Goal: Transaction & Acquisition: Purchase product/service

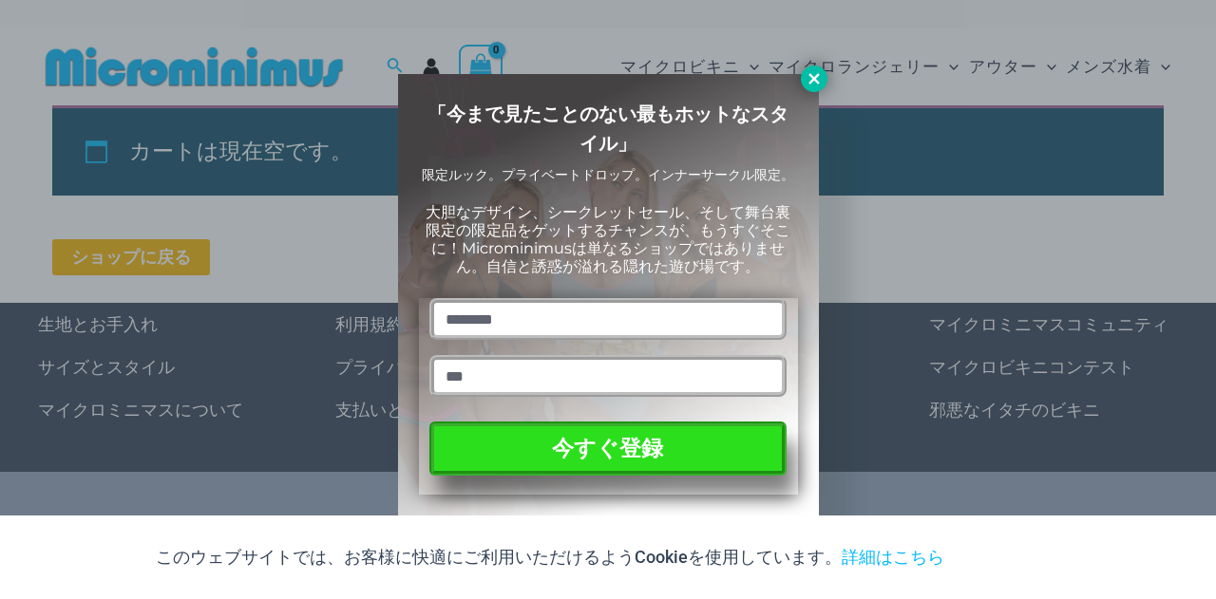
click at [817, 78] on icon at bounding box center [813, 78] width 17 height 17
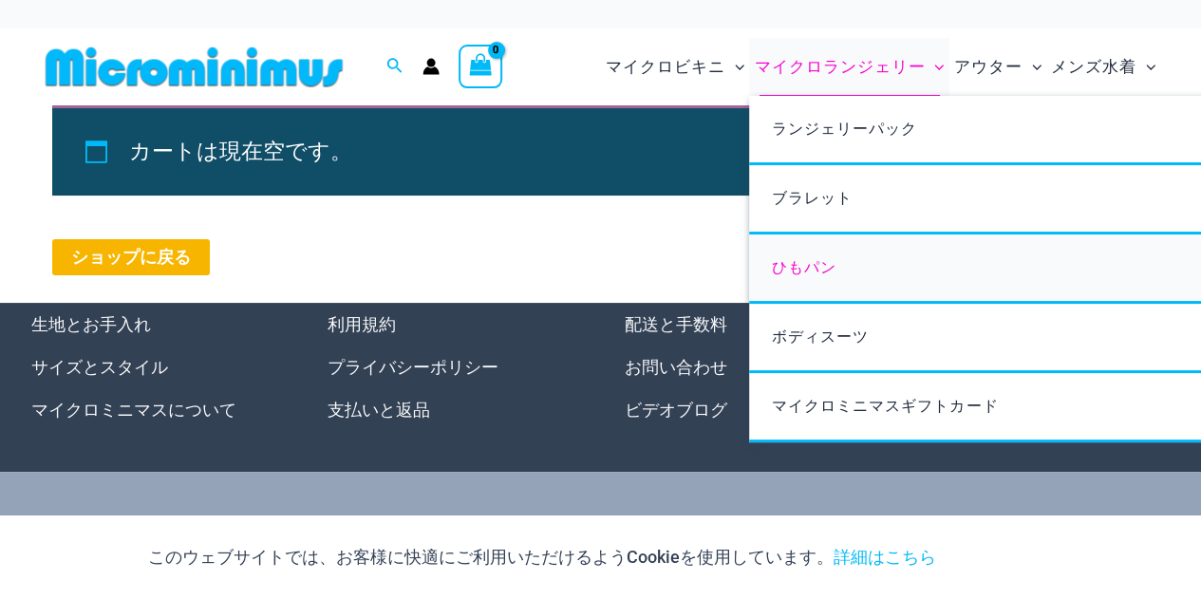
click at [872, 274] on link "ひもパン" at bounding box center [1031, 269] width 565 height 69
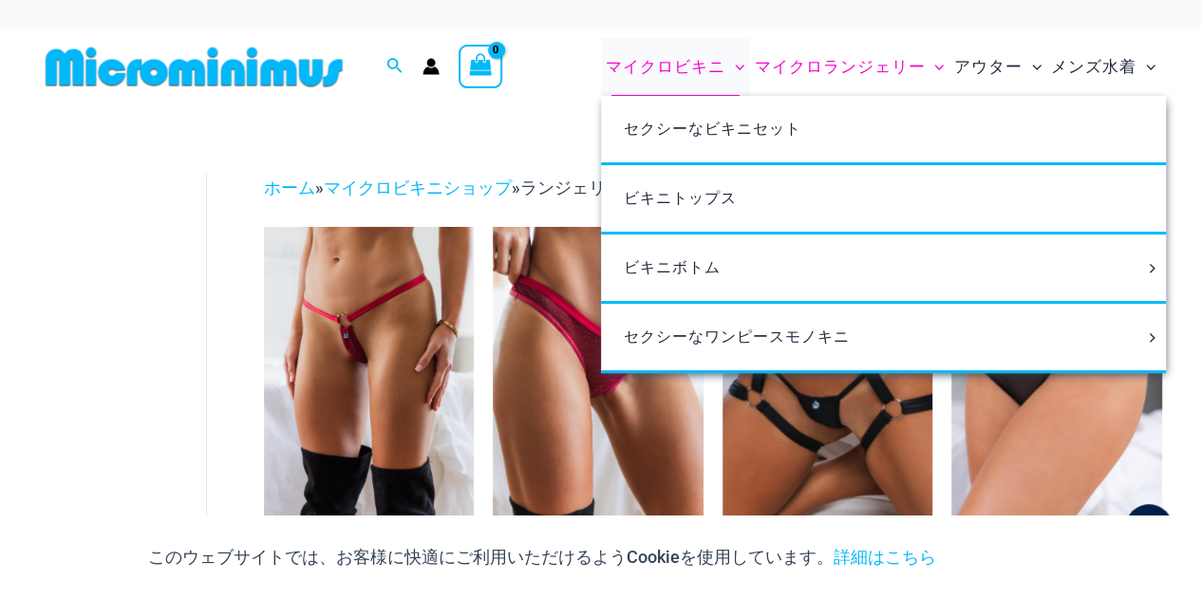
click at [678, 65] on font "マイクロビキニ" at bounding box center [666, 66] width 120 height 19
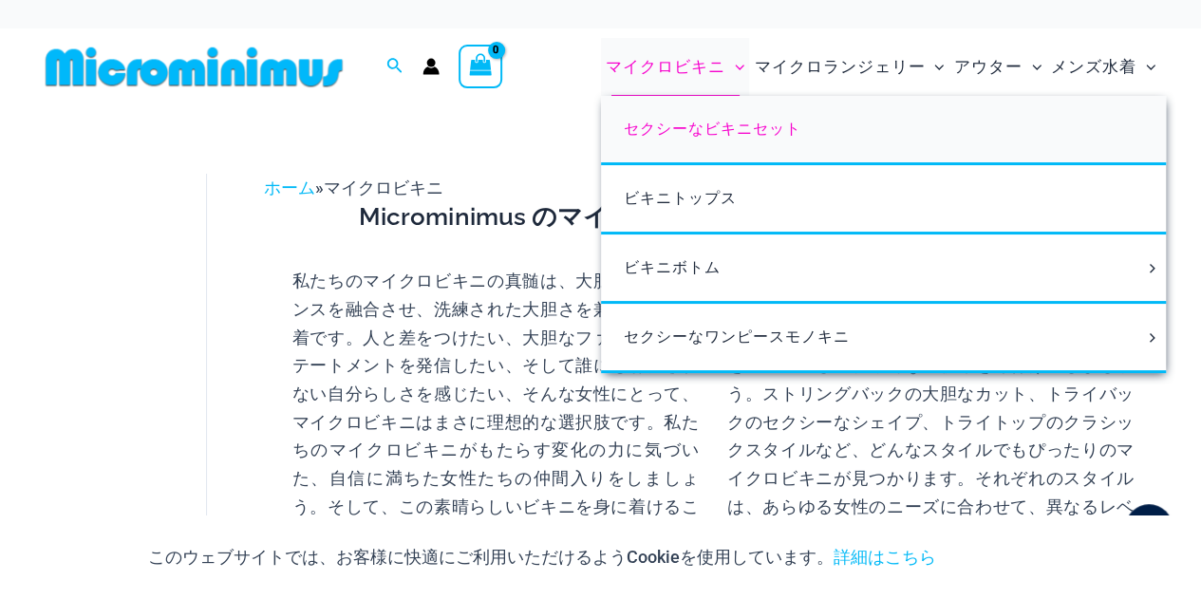
click at [676, 128] on font "セクシーなビキニセット" at bounding box center [713, 129] width 178 height 18
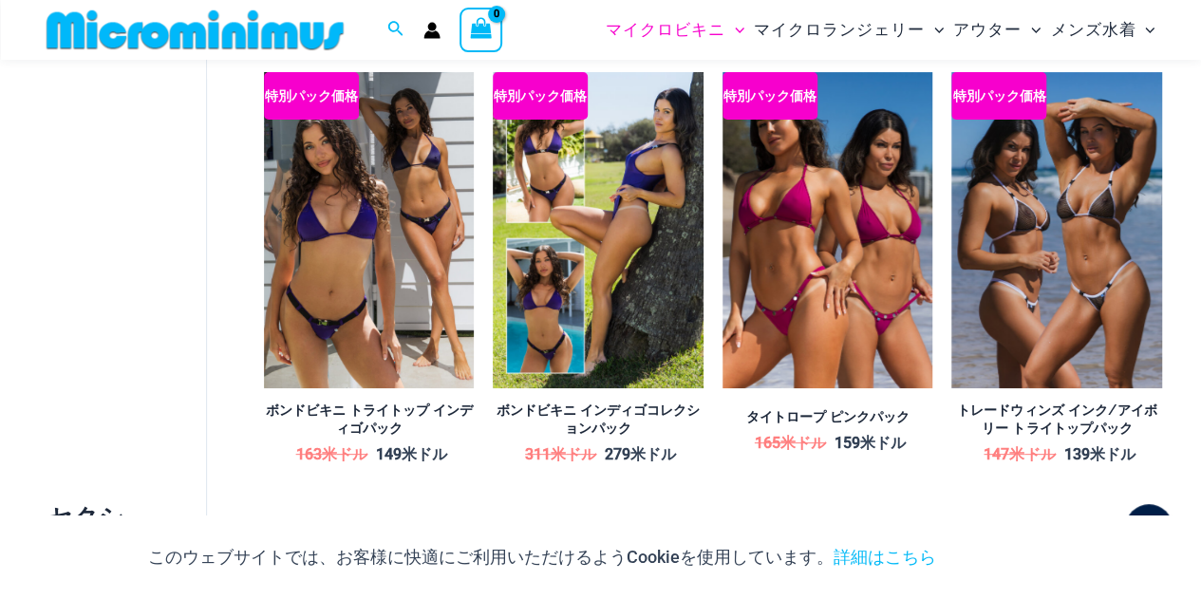
scroll to position [28, 0]
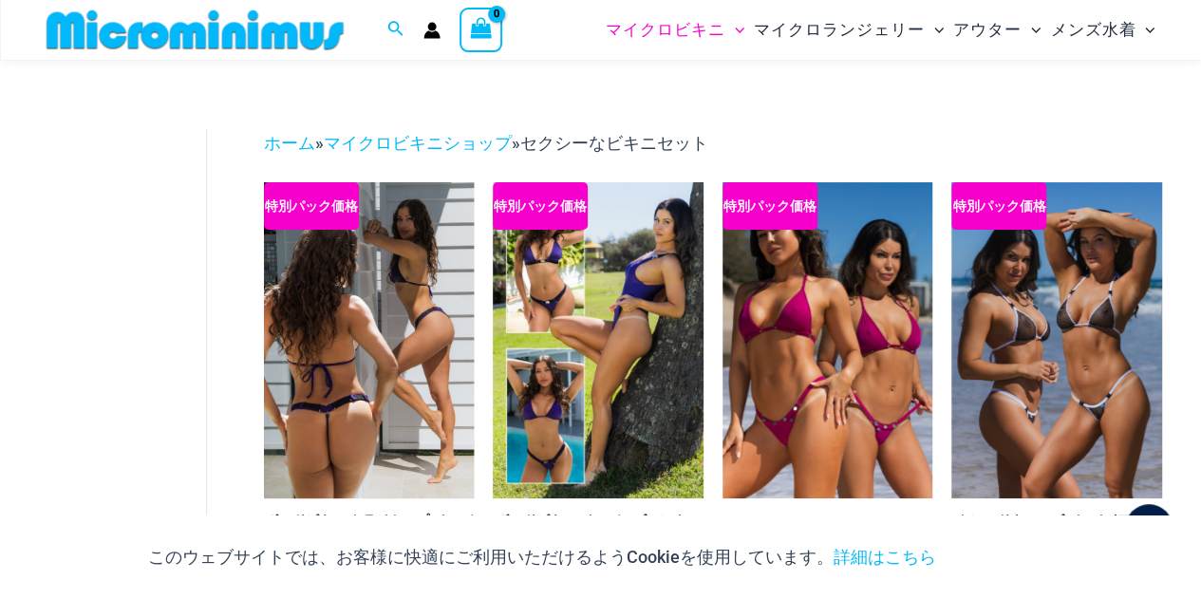
click at [399, 308] on img at bounding box center [369, 339] width 211 height 315
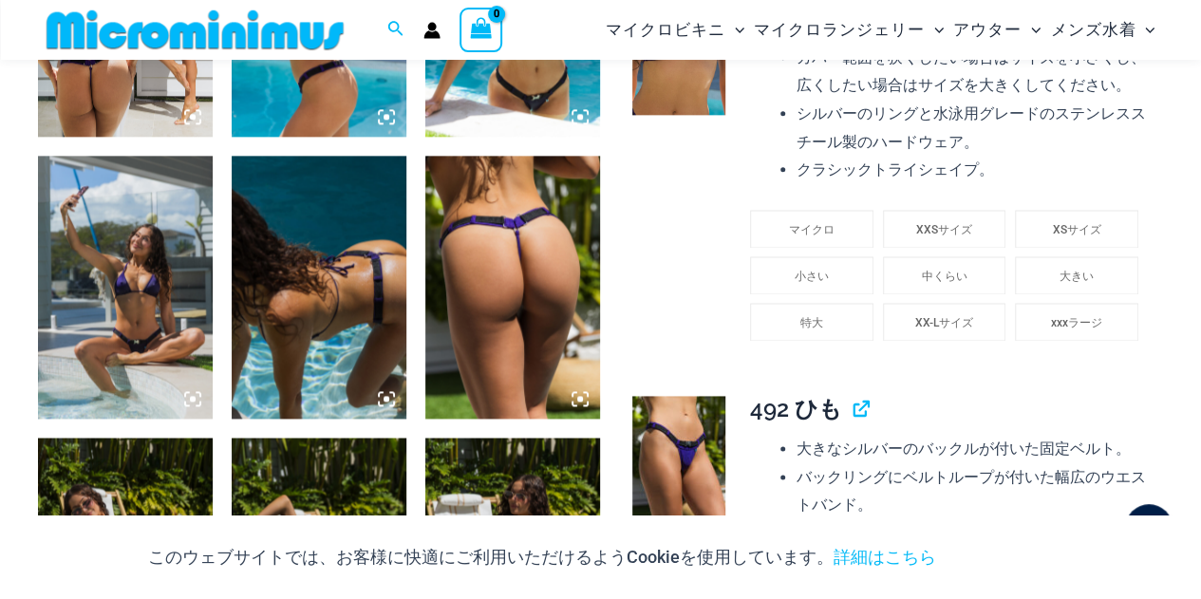
scroll to position [1162, 0]
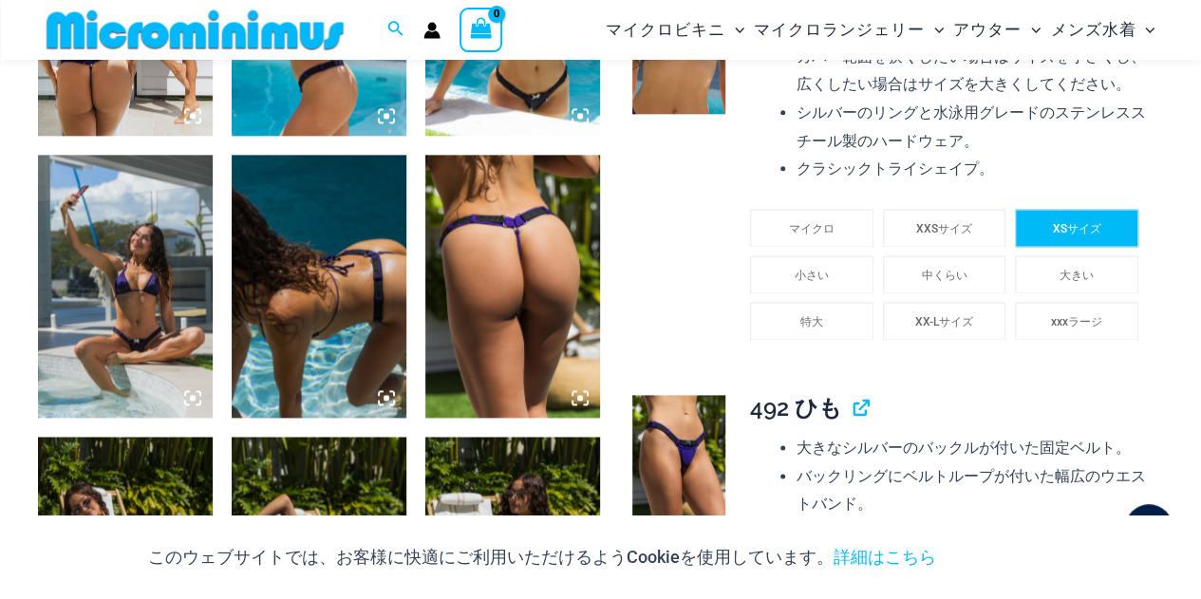
click at [1036, 247] on li "XSサイズ" at bounding box center [1076, 228] width 123 height 38
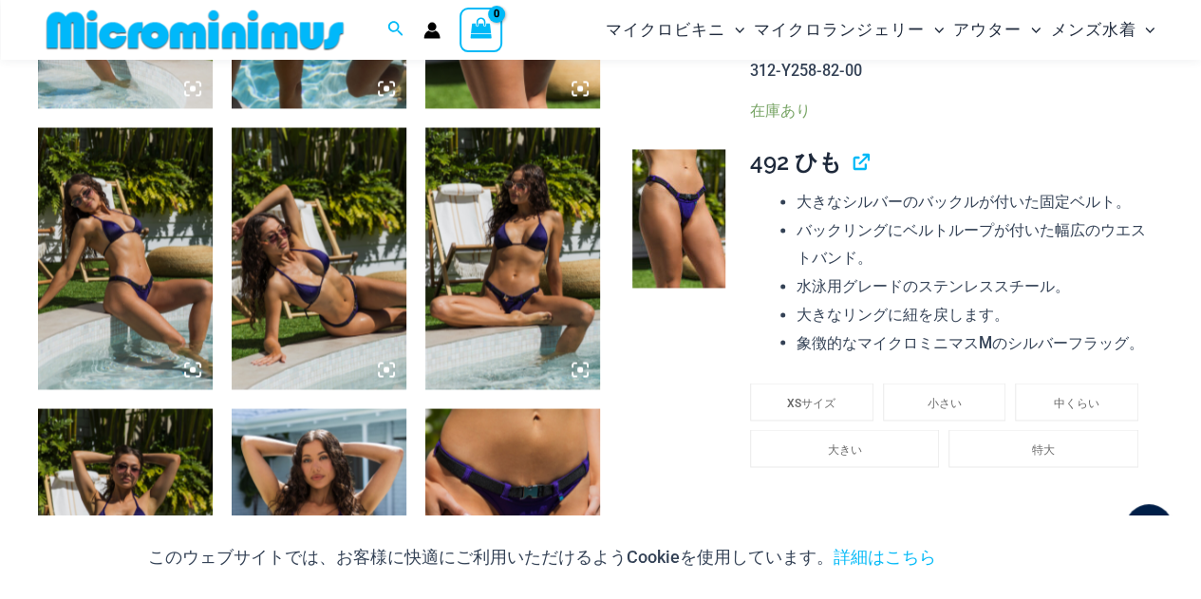
scroll to position [1479, 0]
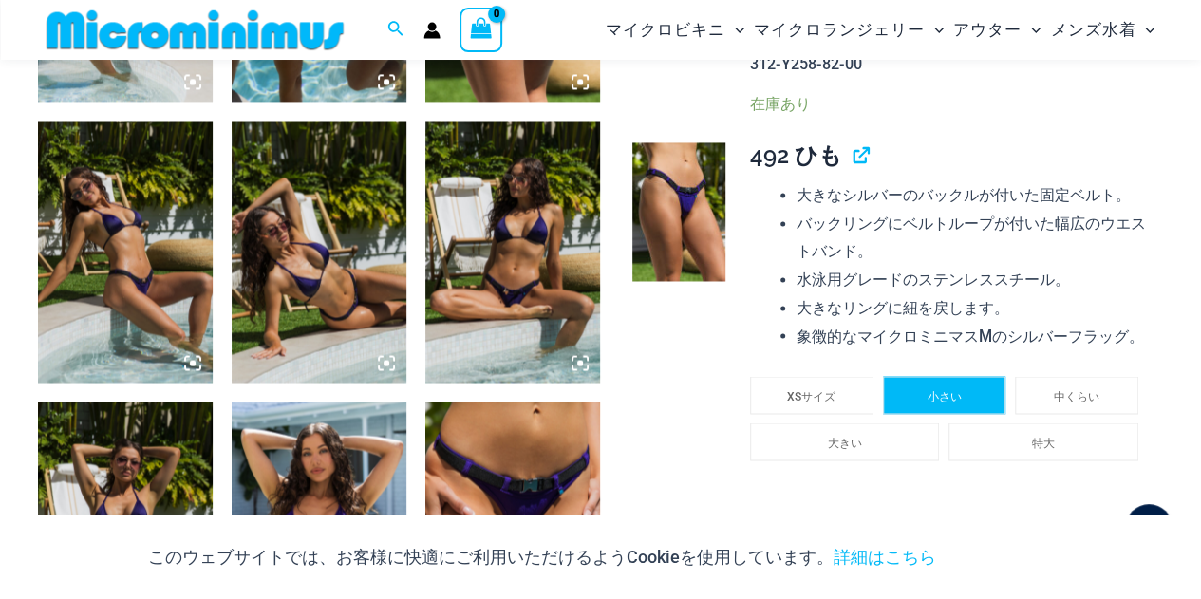
click at [959, 403] on font "小さい" at bounding box center [944, 395] width 34 height 13
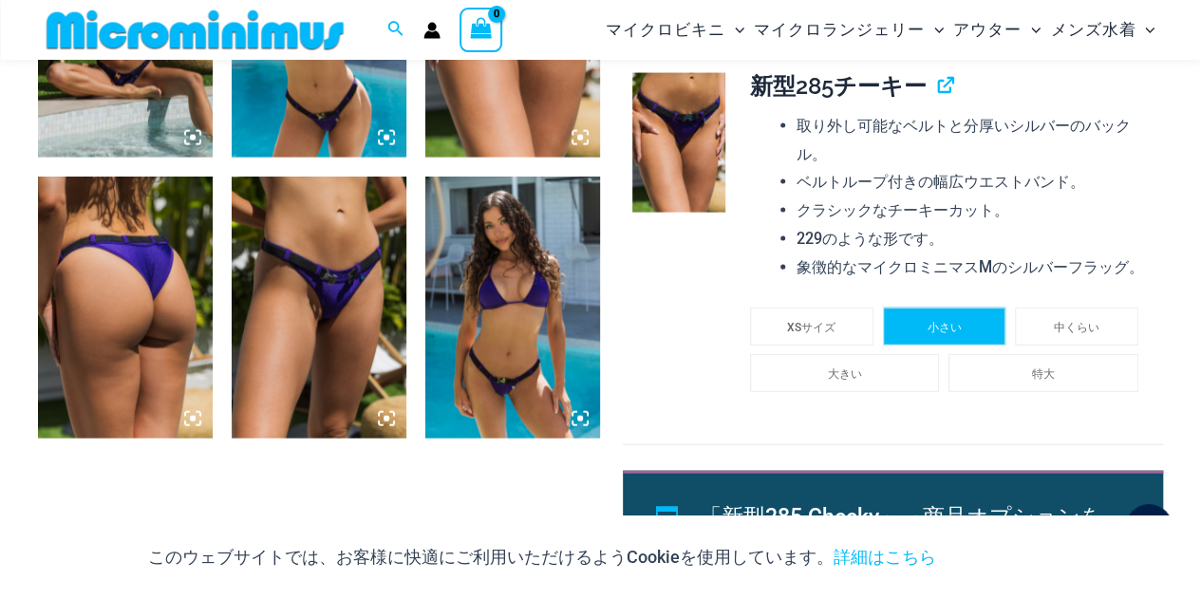
click at [925, 346] on li "小さい" at bounding box center [944, 327] width 123 height 38
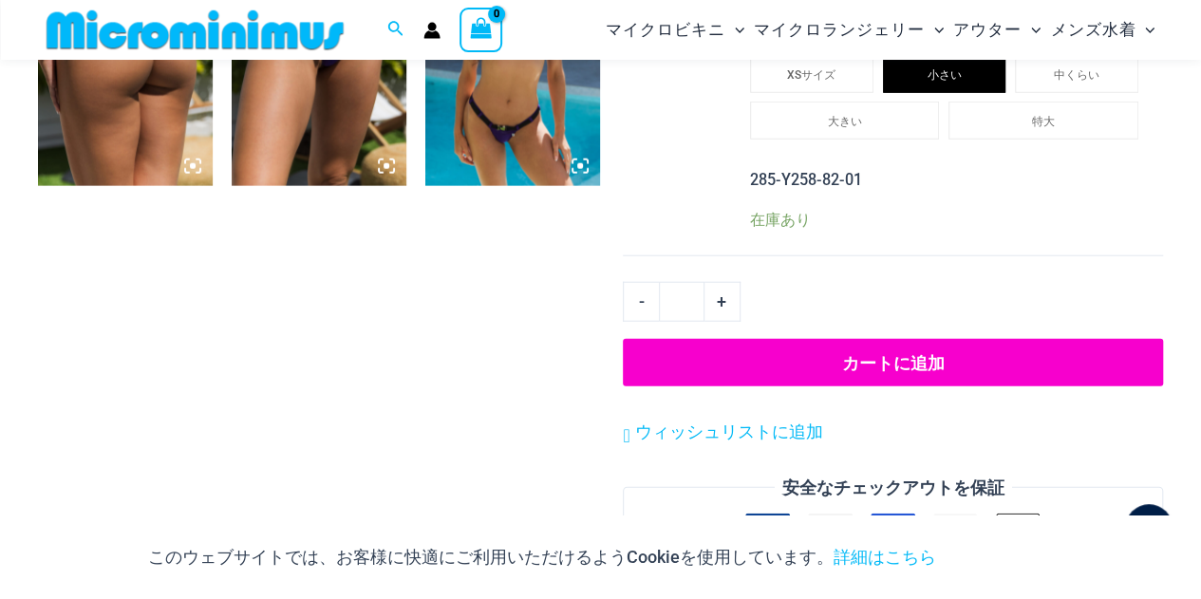
scroll to position [2239, 0]
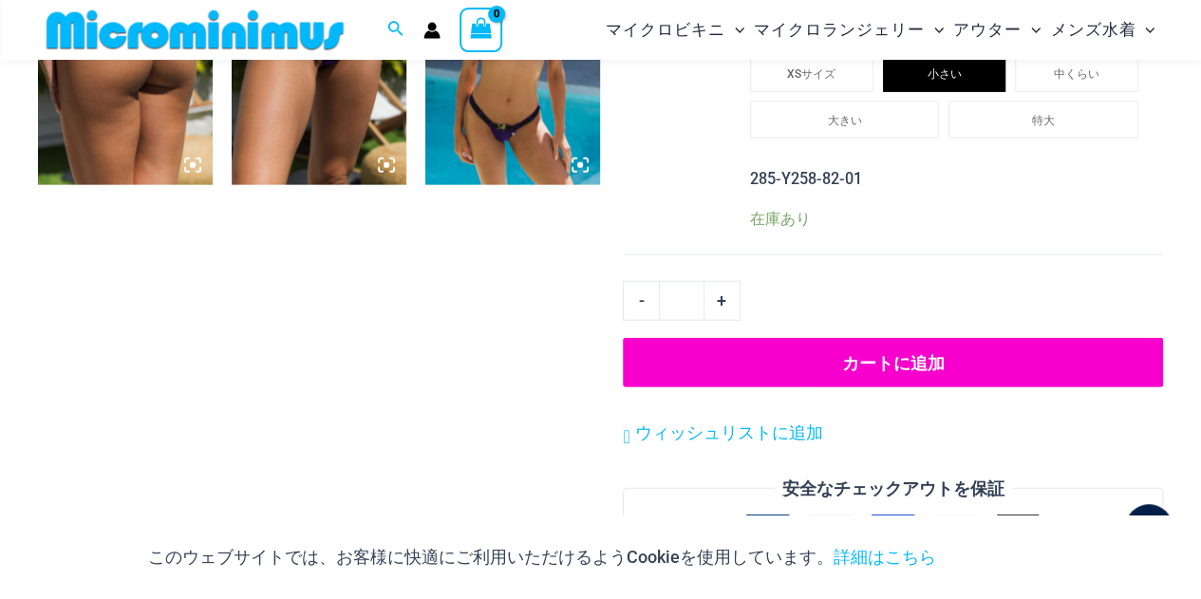
click at [904, 373] on font "カートに追加" at bounding box center [893, 363] width 103 height 20
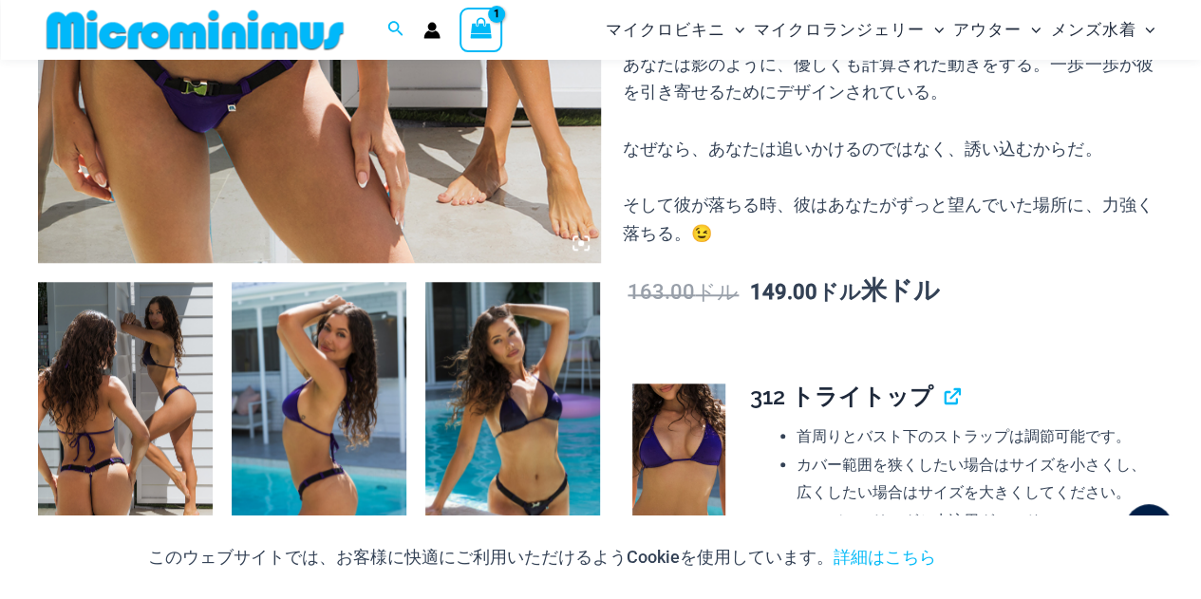
scroll to position [78, 0]
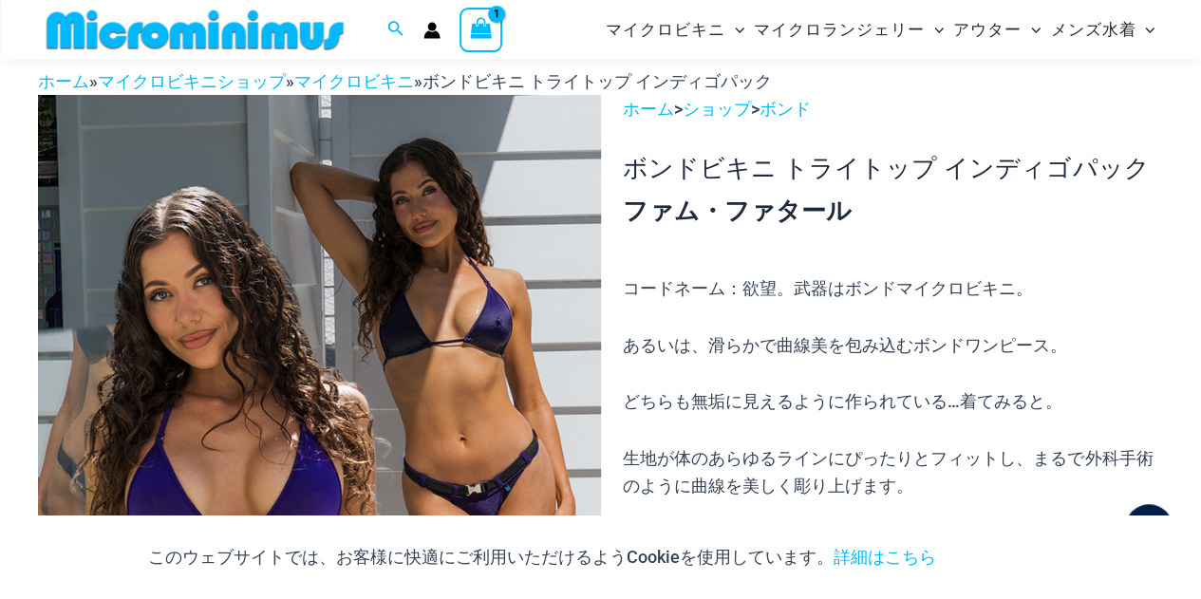
click at [482, 26] on icon "ショッピングカートを見る、1 アイテム" at bounding box center [481, 28] width 22 height 22
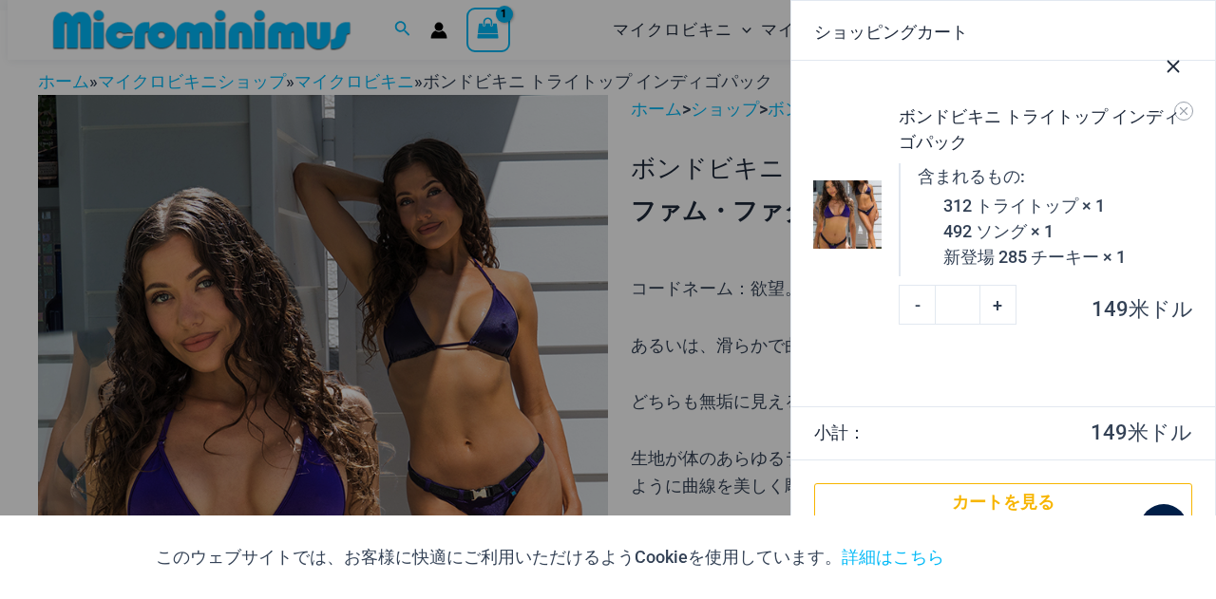
click at [441, 28] on div at bounding box center [608, 299] width 1216 height 599
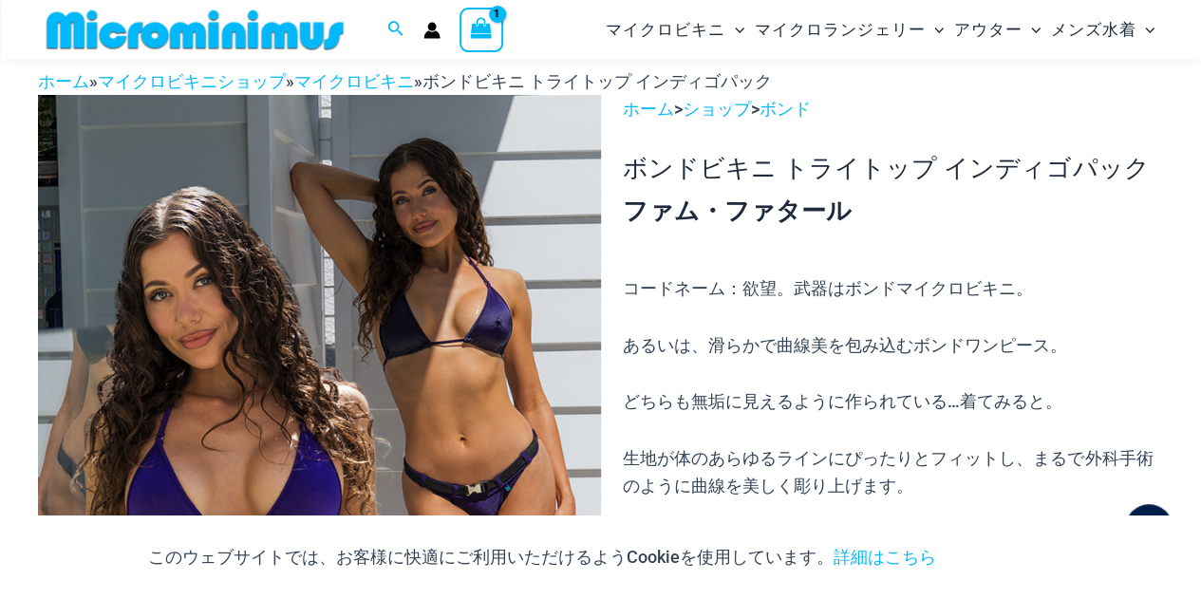
click at [429, 29] on circle "アカウントアイコンリンク" at bounding box center [431, 26] width 9 height 9
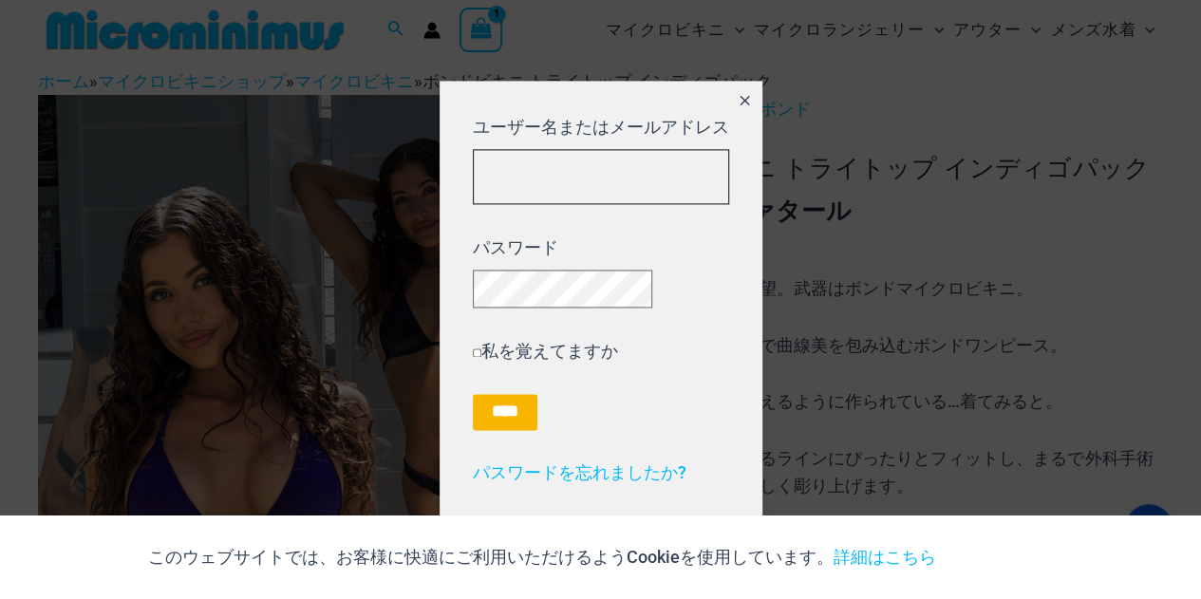
click at [563, 164] on input "ユーザー名またはメールアドレス" at bounding box center [601, 177] width 256 height 56
type input "**********"
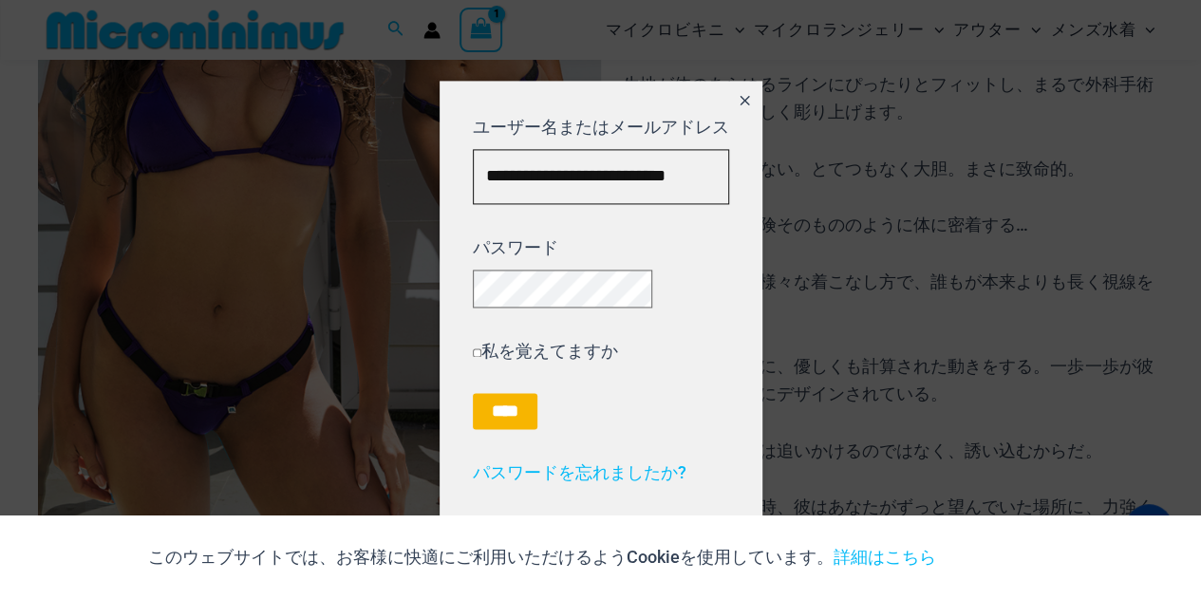
scroll to position [458, 0]
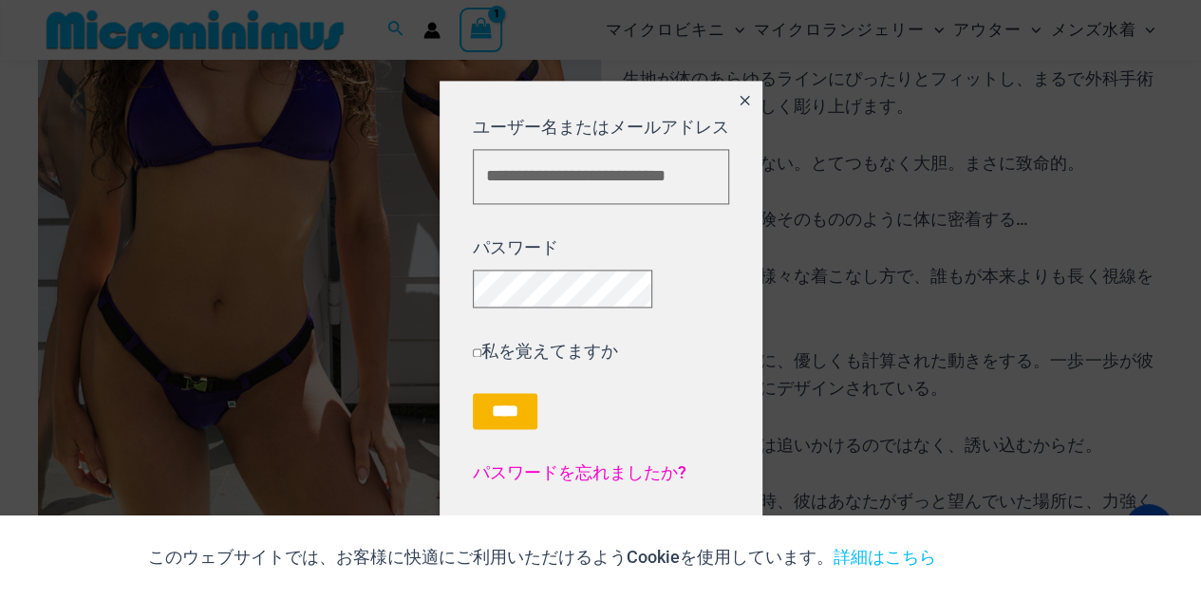
click at [623, 475] on font "パスワードを忘れましたか?" at bounding box center [580, 473] width 214 height 20
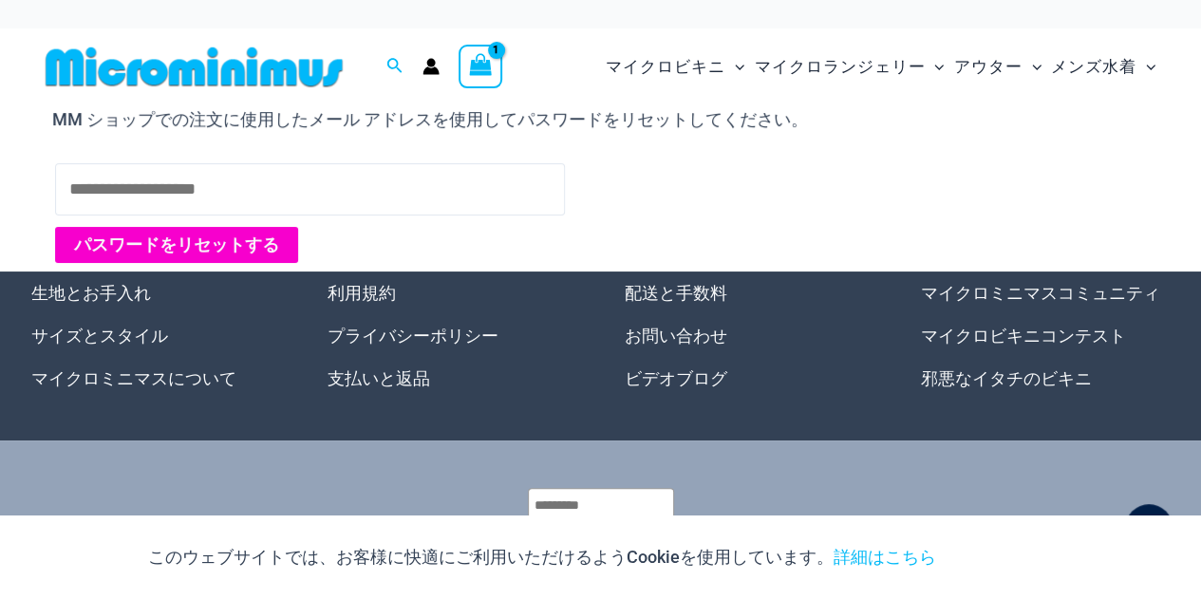
click at [269, 246] on font "パスワードをリセットする" at bounding box center [176, 245] width 205 height 20
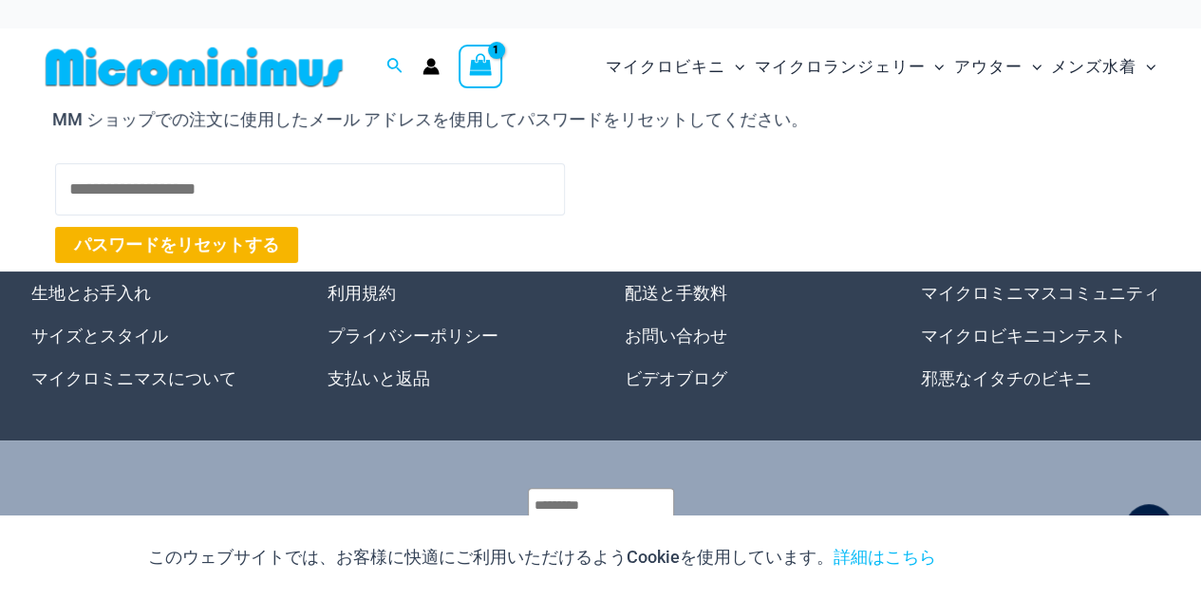
click at [294, 202] on input "ユーザー名またはメールアドレス" at bounding box center [310, 188] width 510 height 51
type input "**********"
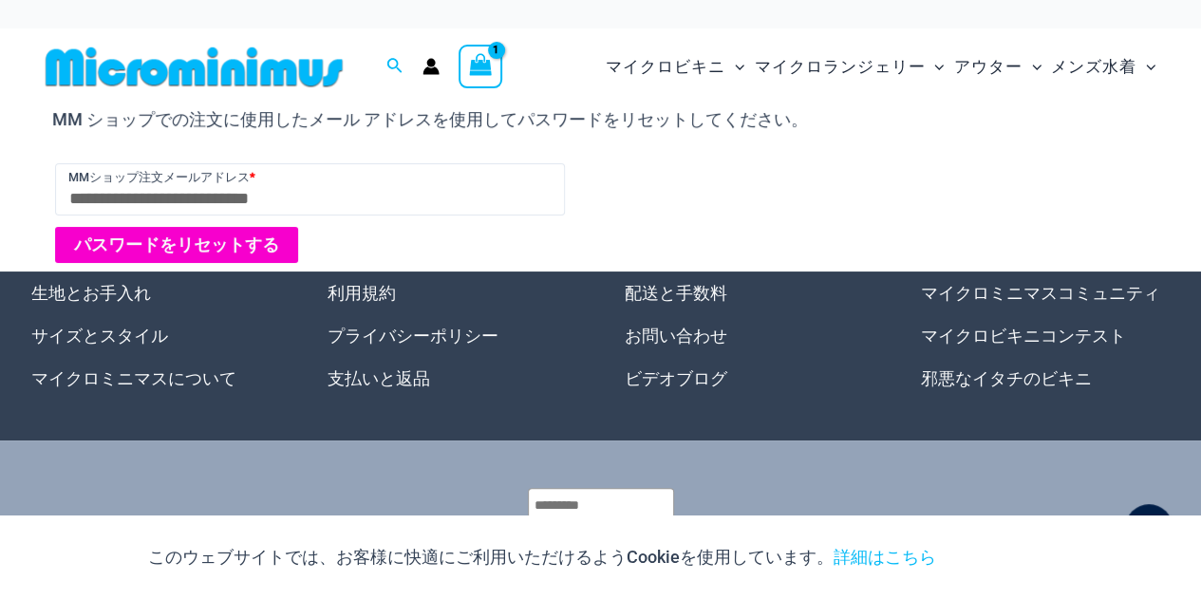
click at [237, 250] on font "パスワードをリセットする" at bounding box center [176, 245] width 205 height 20
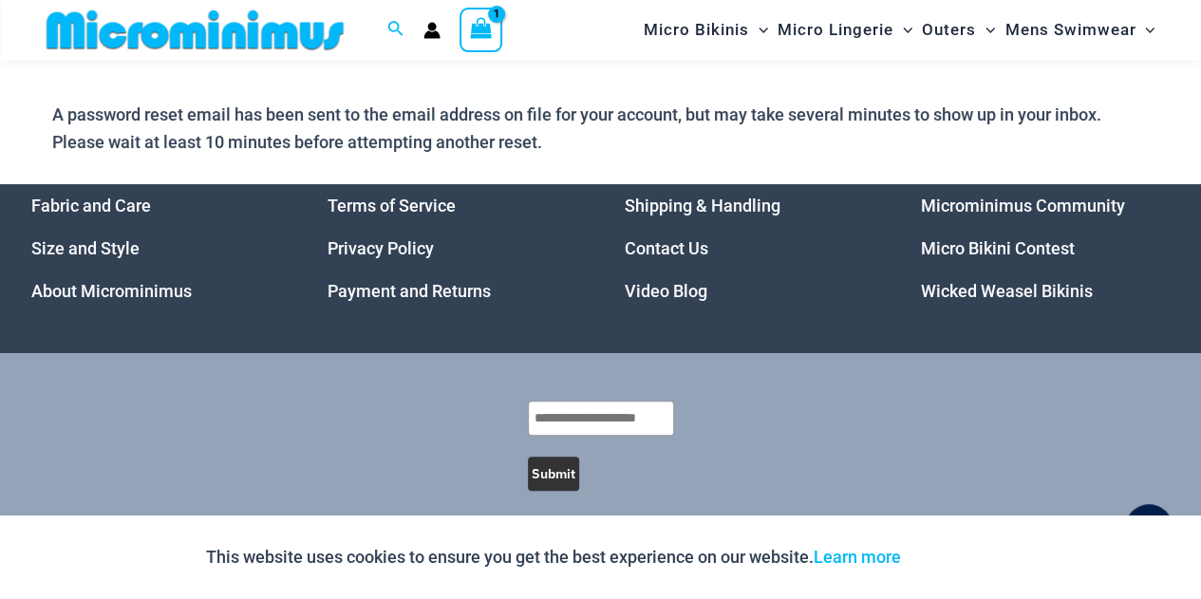
scroll to position [137, 0]
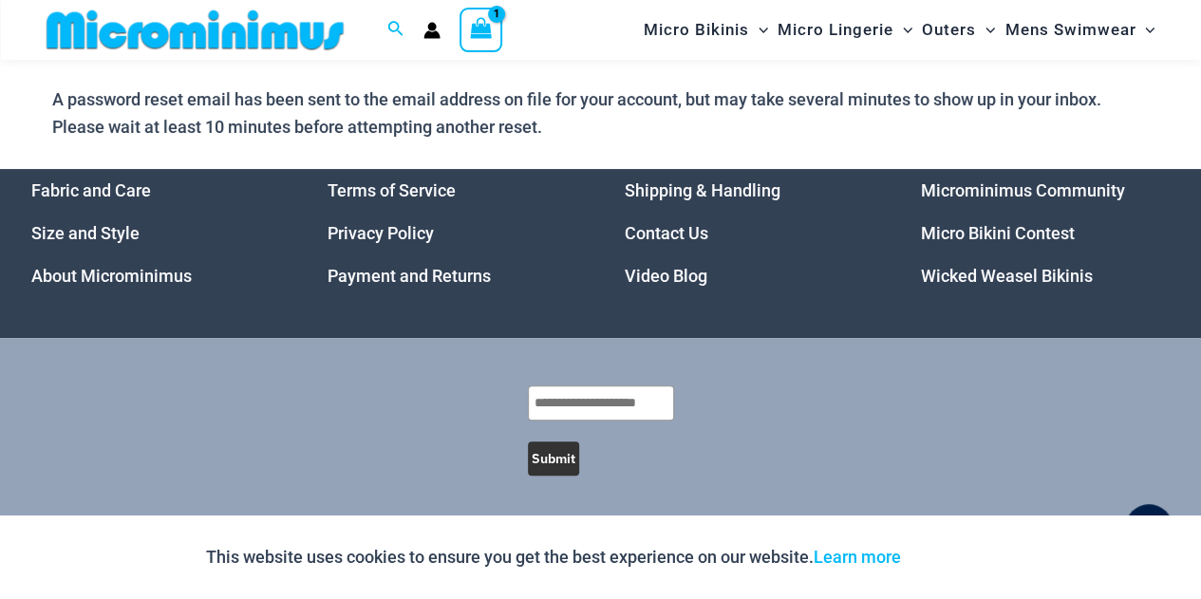
click at [604, 408] on input "text" at bounding box center [601, 403] width 146 height 35
click at [553, 466] on button "Submit" at bounding box center [553, 459] width 51 height 34
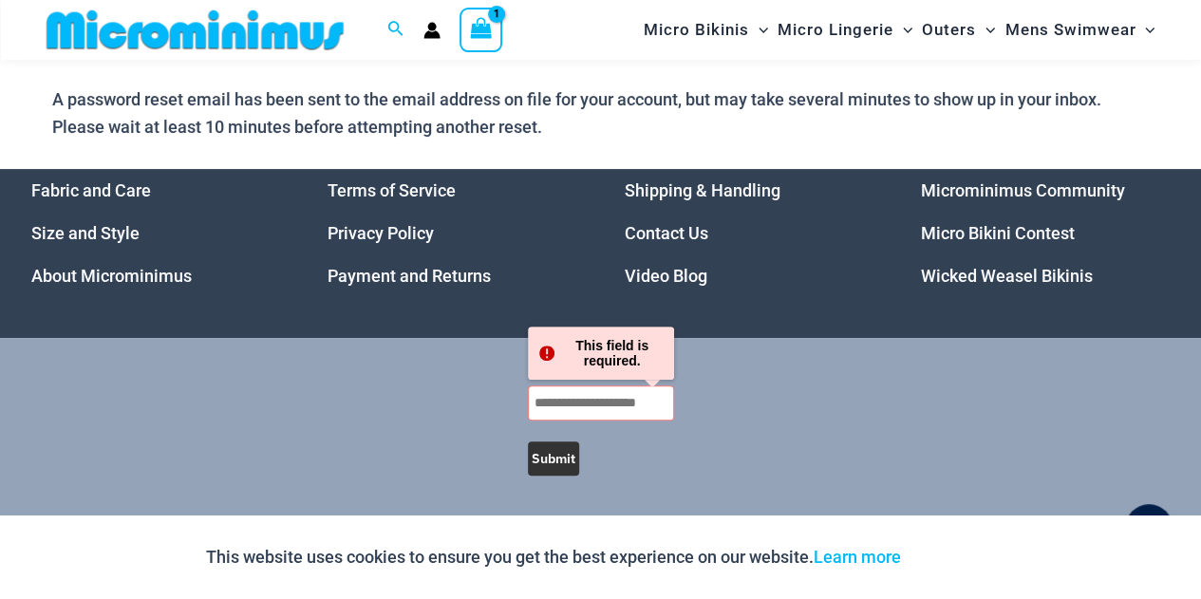
click at [595, 405] on input "text" at bounding box center [601, 403] width 146 height 35
type input "**********"
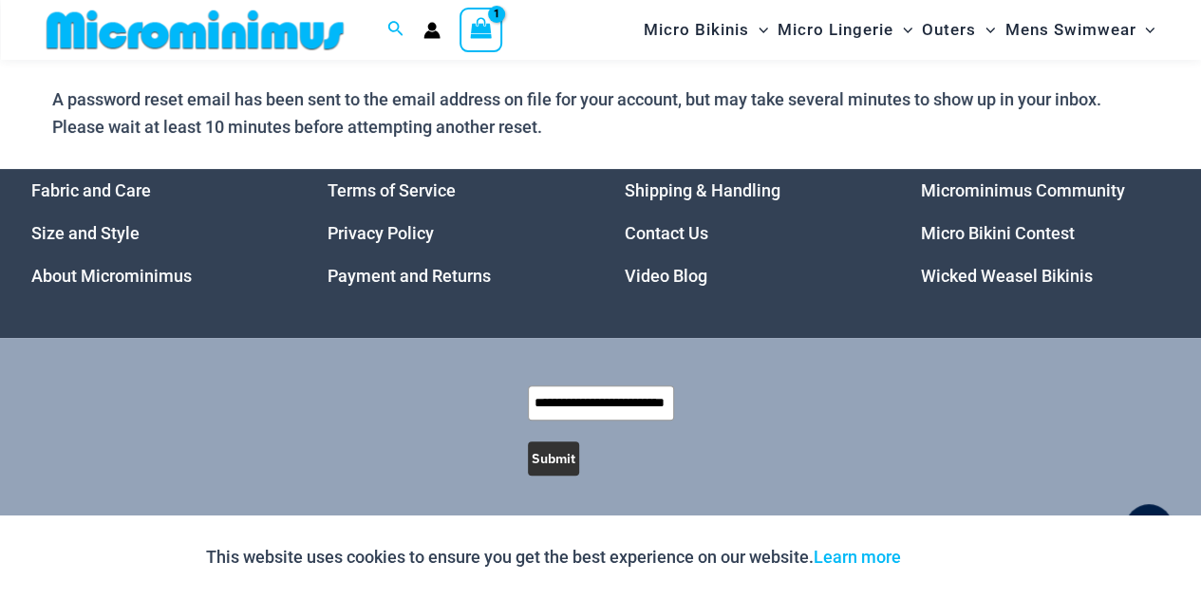
click at [551, 460] on button "Submit" at bounding box center [553, 459] width 51 height 34
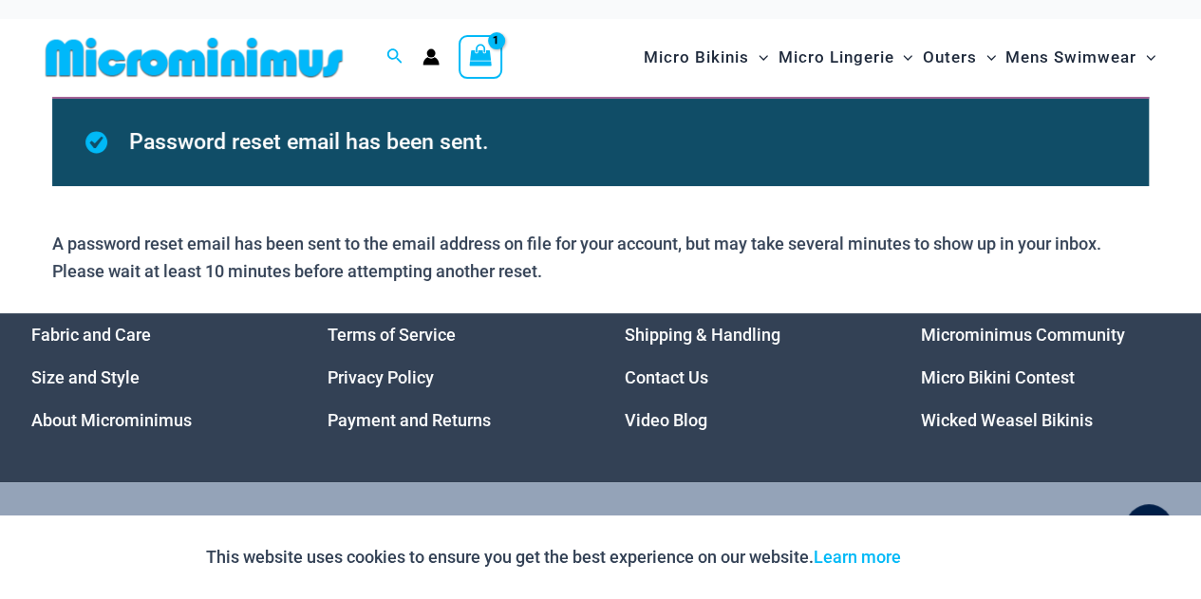
scroll to position [0, 0]
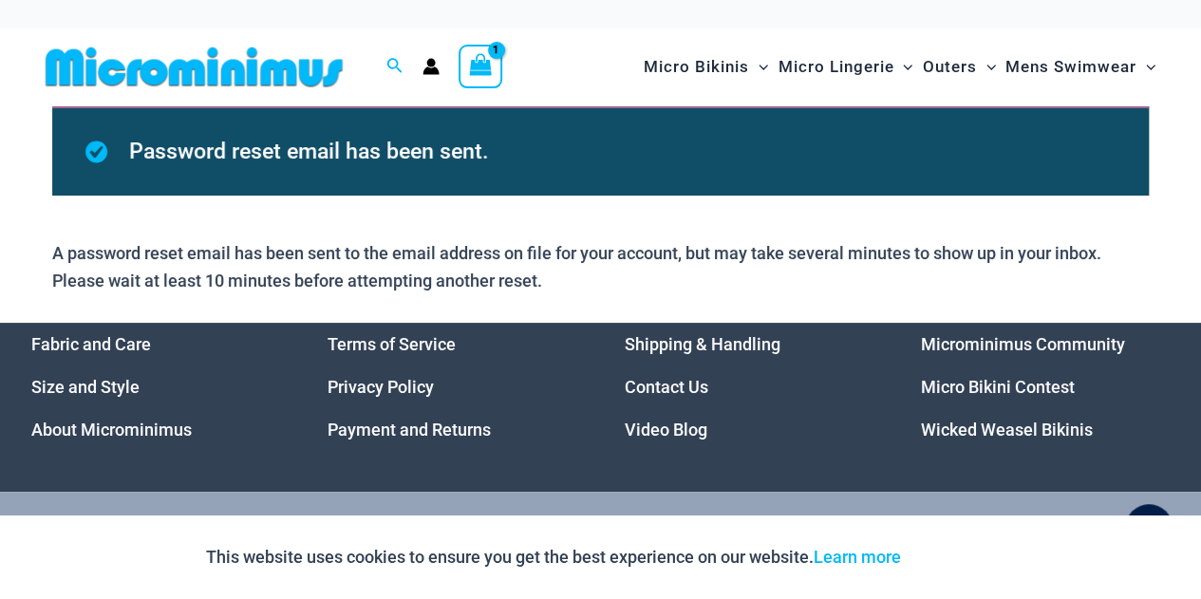
click at [433, 71] on icon "Account icon link" at bounding box center [432, 71] width 16 height 8
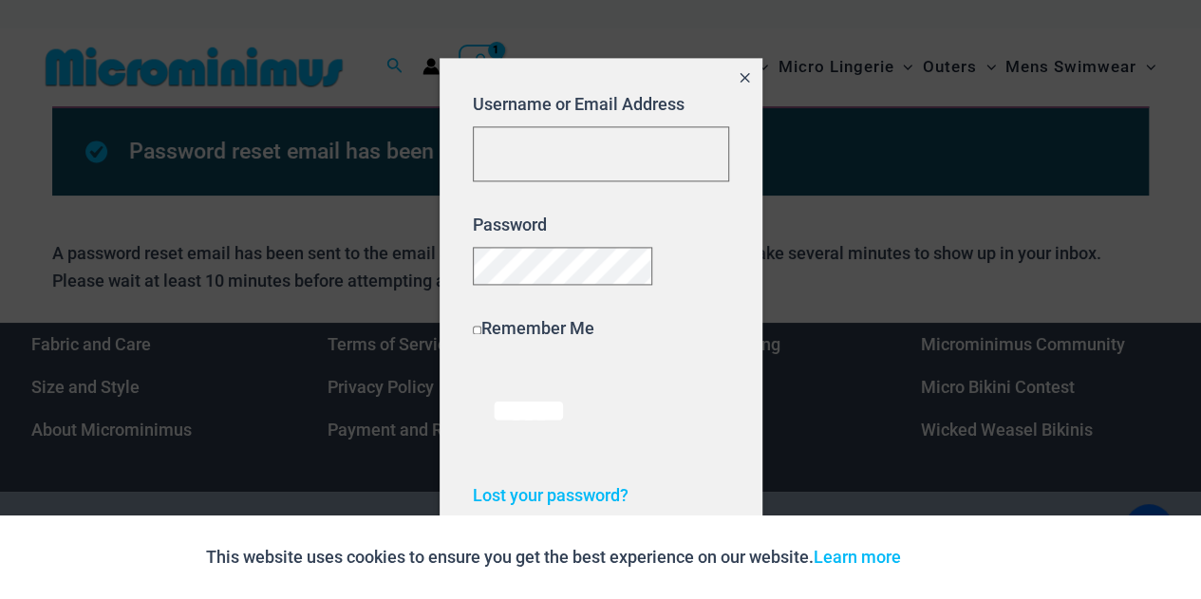
click at [657, 330] on p "Remember Me" at bounding box center [601, 328] width 256 height 26
click at [733, 72] on button "Close popup" at bounding box center [744, 80] width 34 height 44
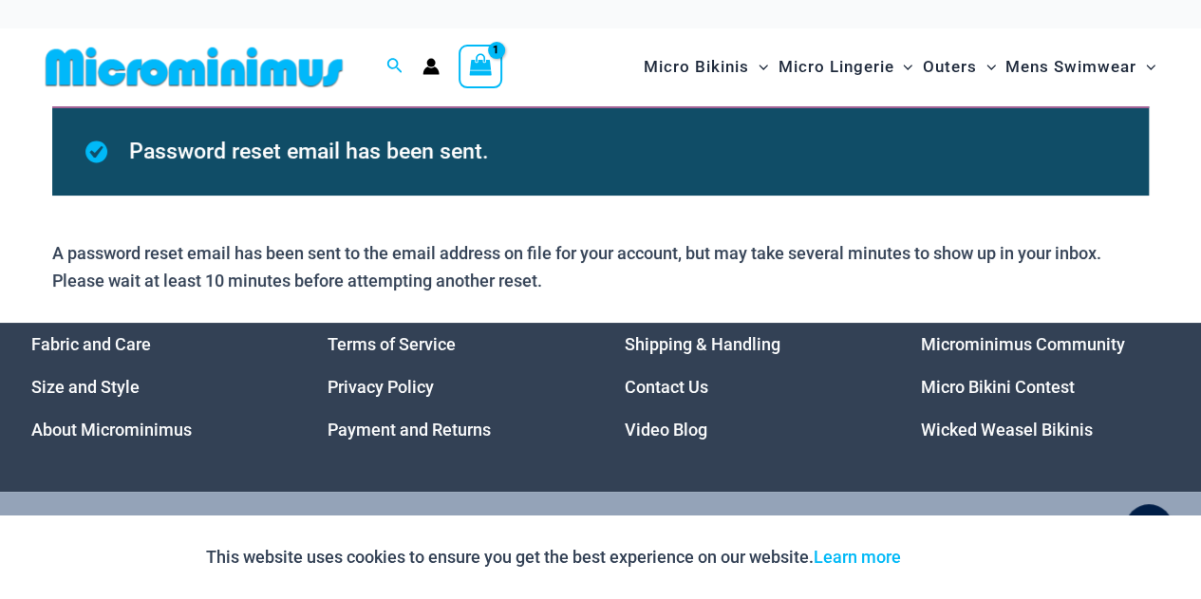
click at [271, 83] on img at bounding box center [194, 67] width 312 height 43
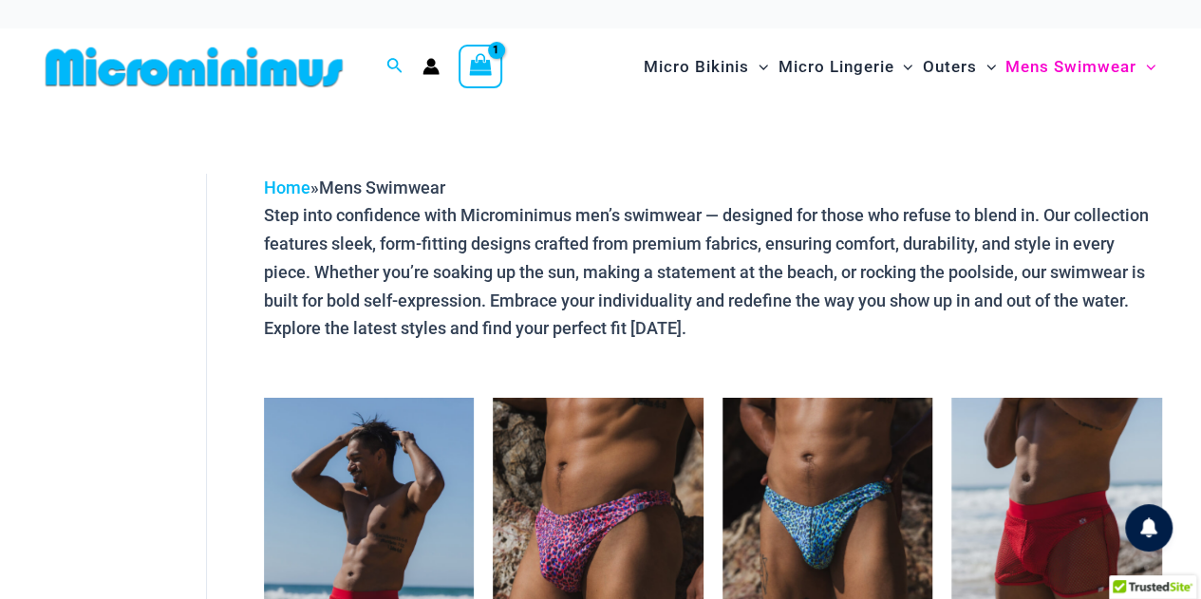
click at [296, 75] on img at bounding box center [194, 67] width 312 height 43
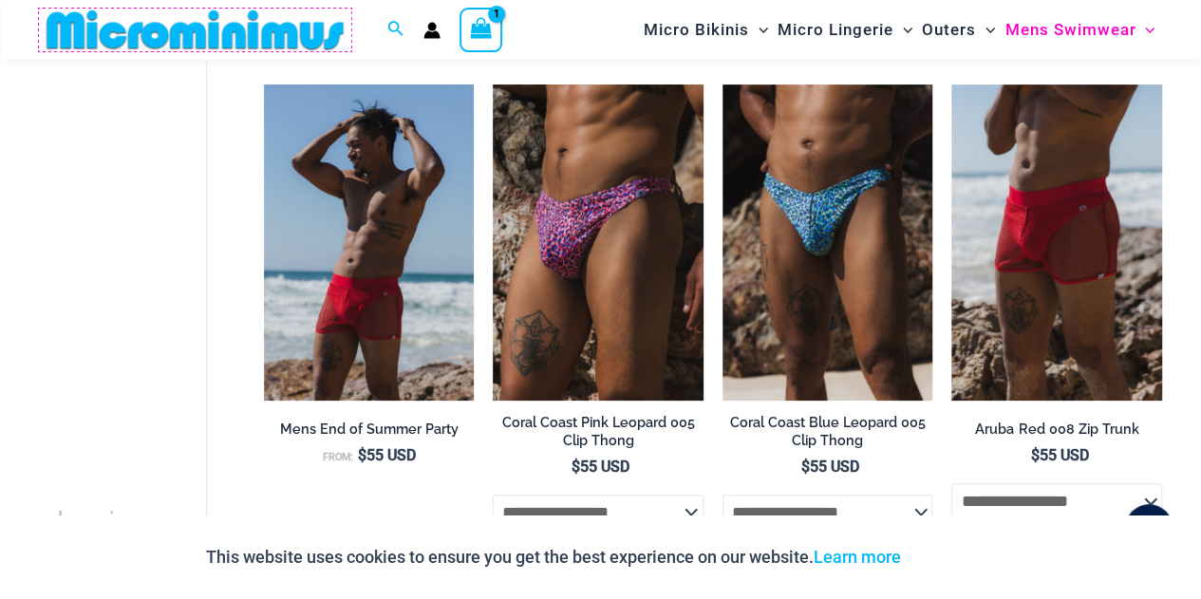
scroll to position [368, 0]
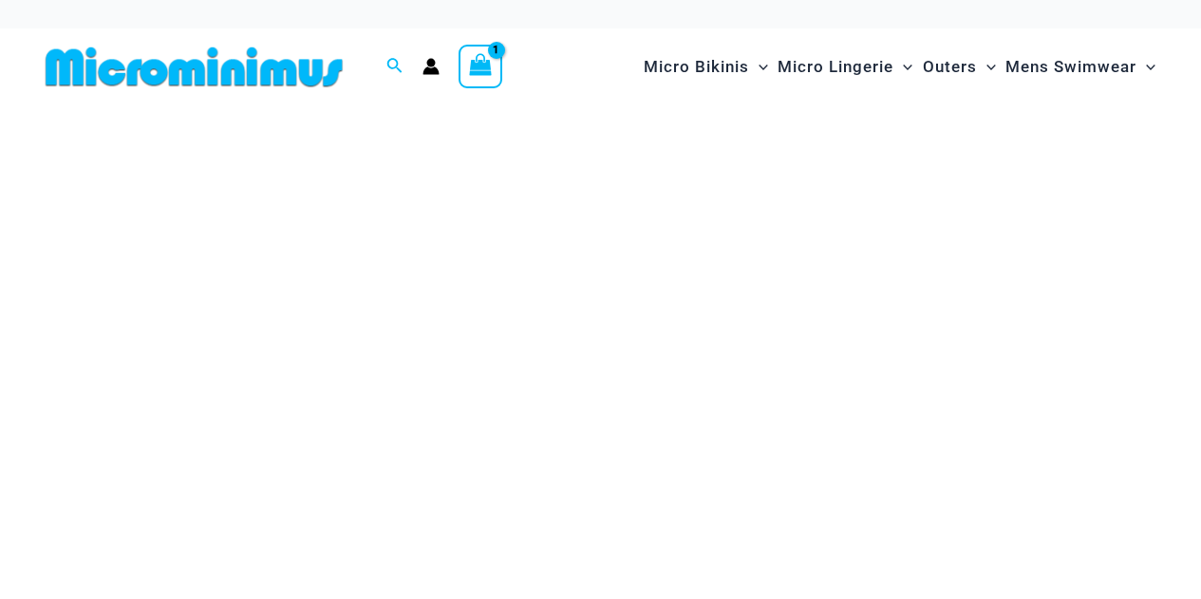
scroll to position [31, 0]
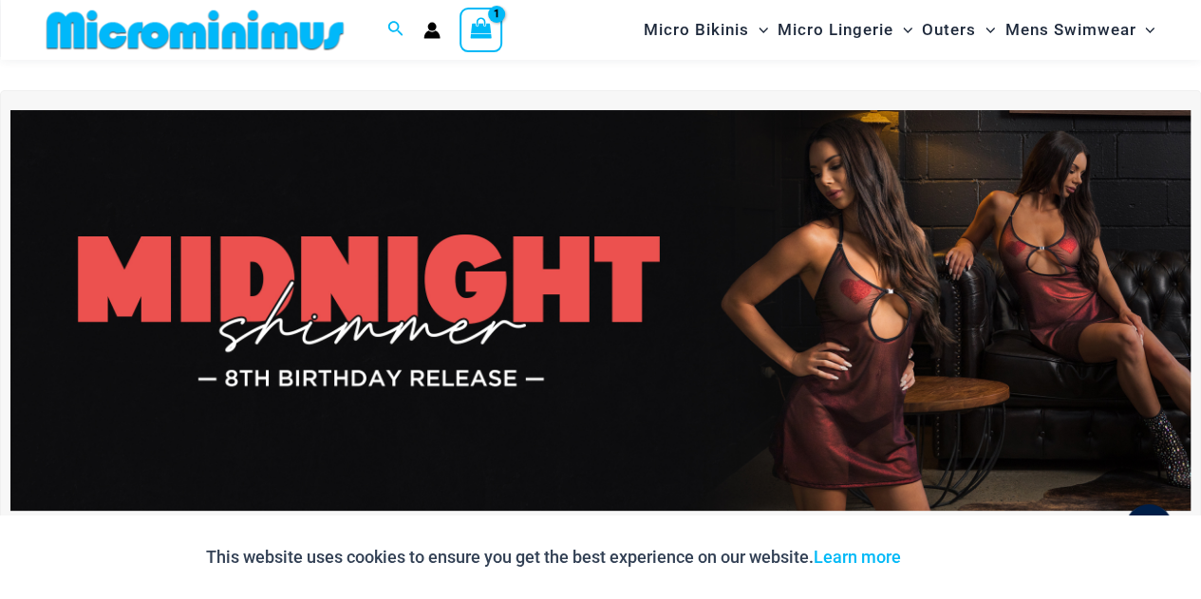
click at [429, 28] on circle "Account icon link" at bounding box center [431, 26] width 9 height 9
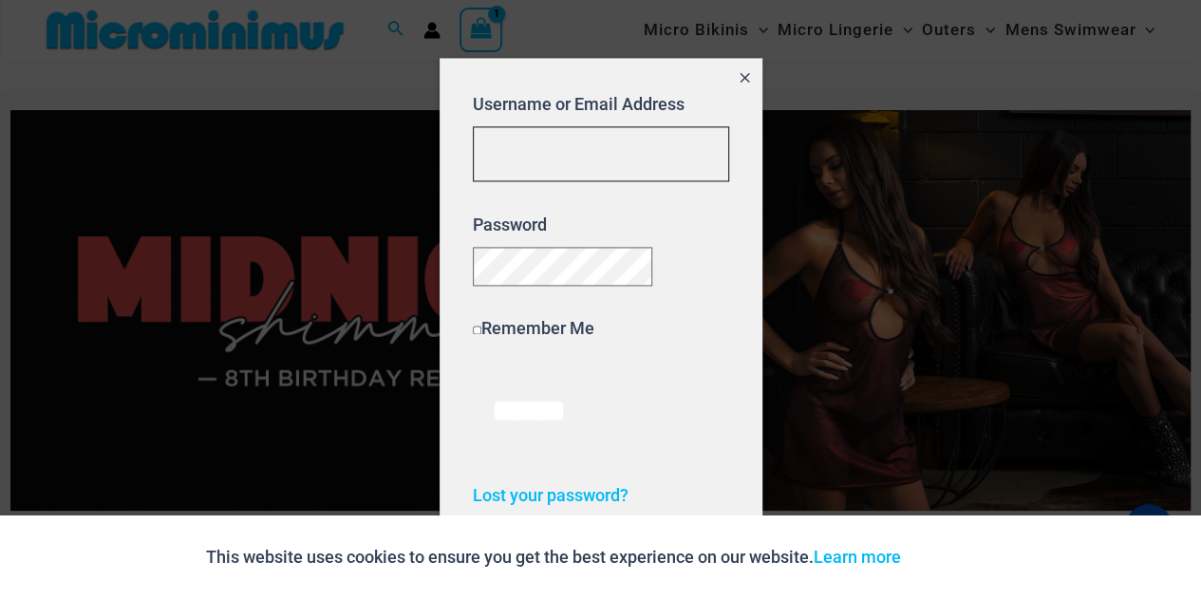
click at [612, 148] on input "Username or Email Address" at bounding box center [601, 154] width 256 height 56
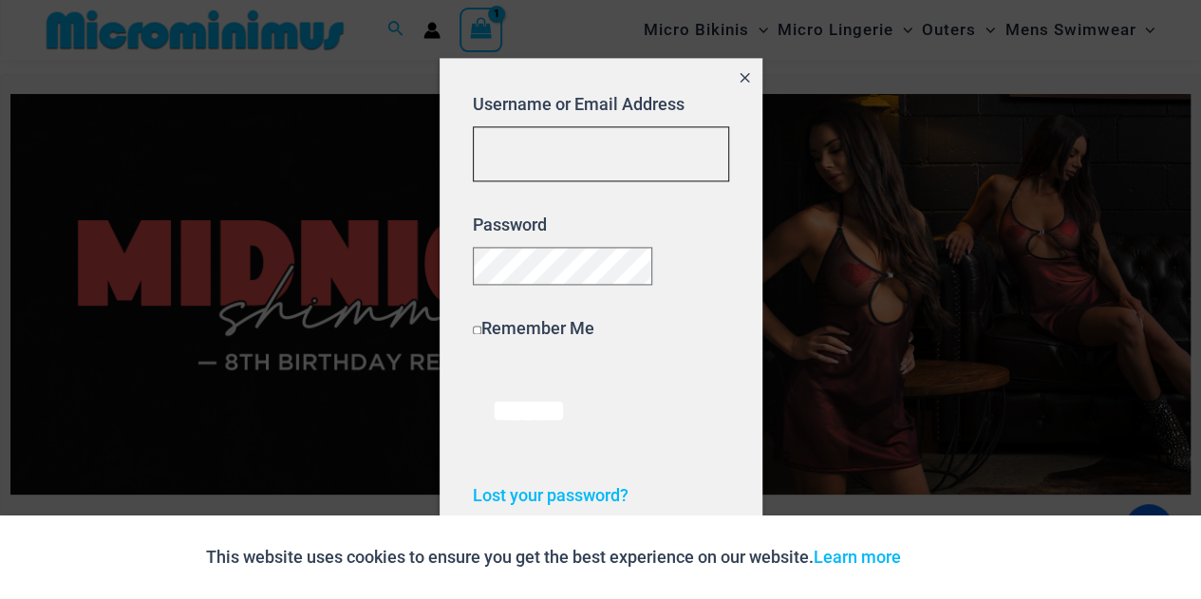
scroll to position [95, 0]
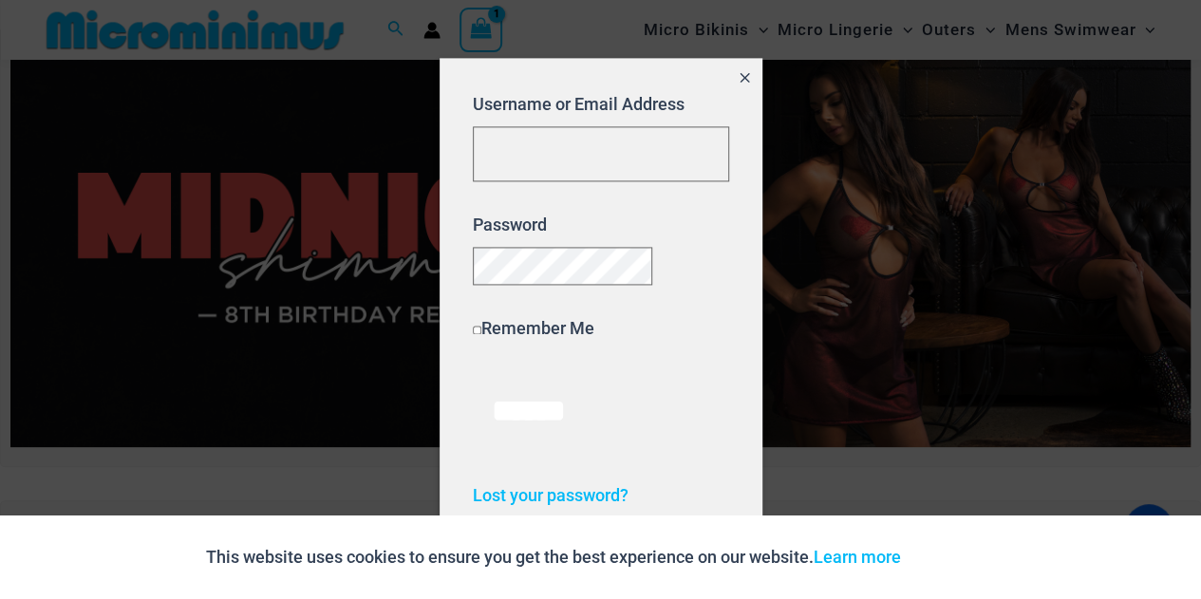
click at [737, 69] on icon "Close popup" at bounding box center [745, 77] width 16 height 16
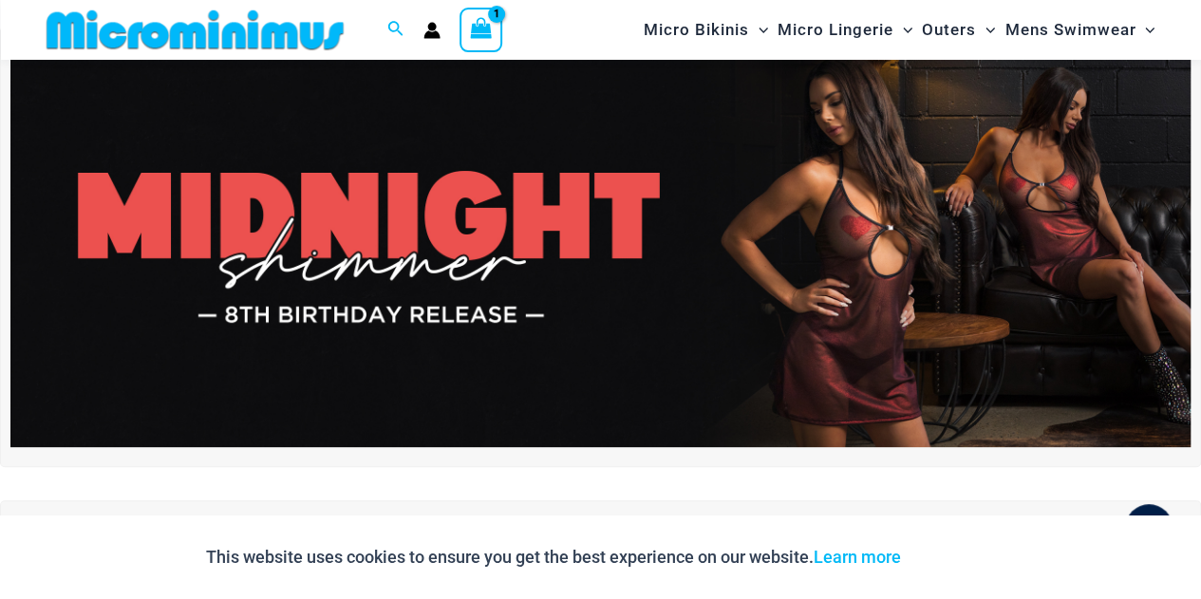
click at [428, 28] on circle "Account icon link" at bounding box center [431, 26] width 9 height 9
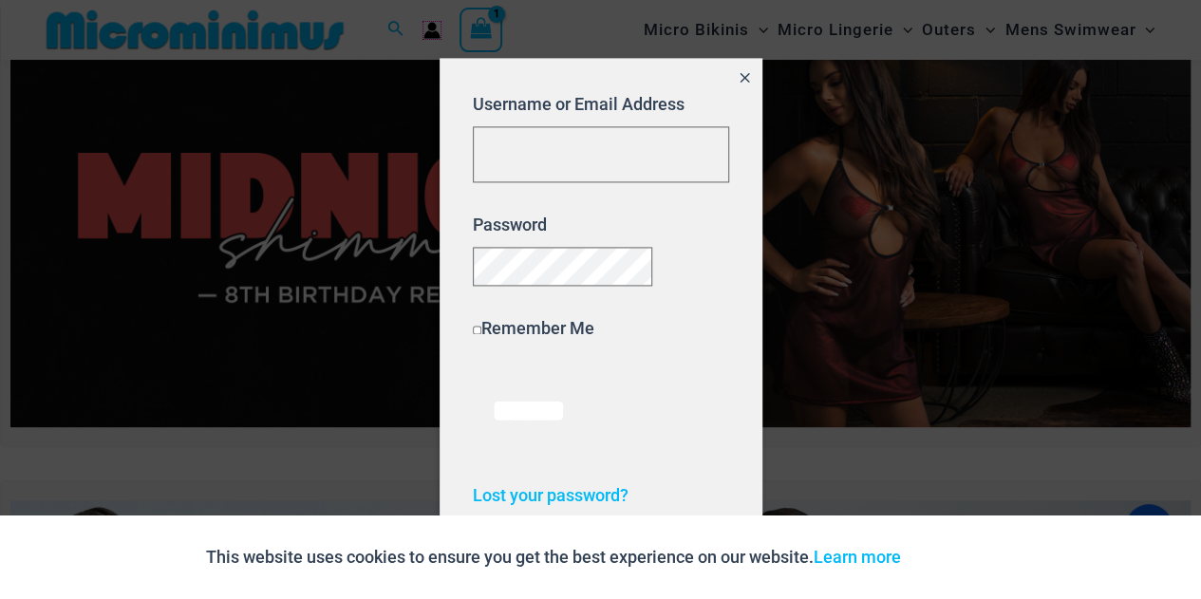
scroll to position [126, 0]
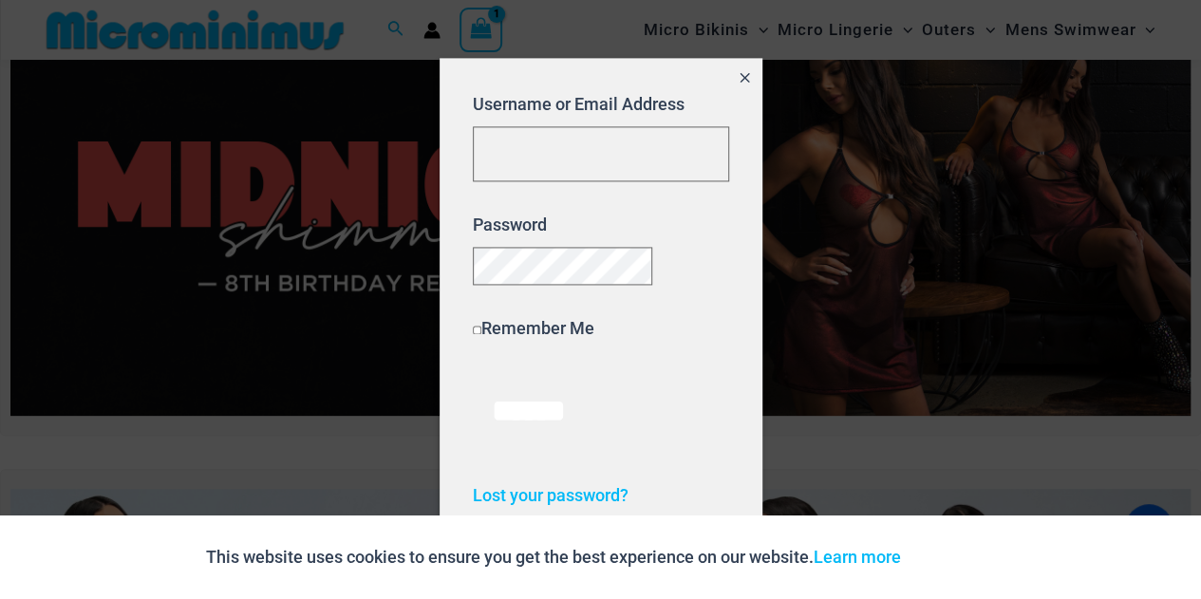
click at [529, 337] on label "Remember Me" at bounding box center [534, 328] width 122 height 20
click at [595, 148] on input "Username or Email Address" at bounding box center [601, 154] width 256 height 56
type input "**********"
click at [762, 368] on div at bounding box center [600, 299] width 1201 height 599
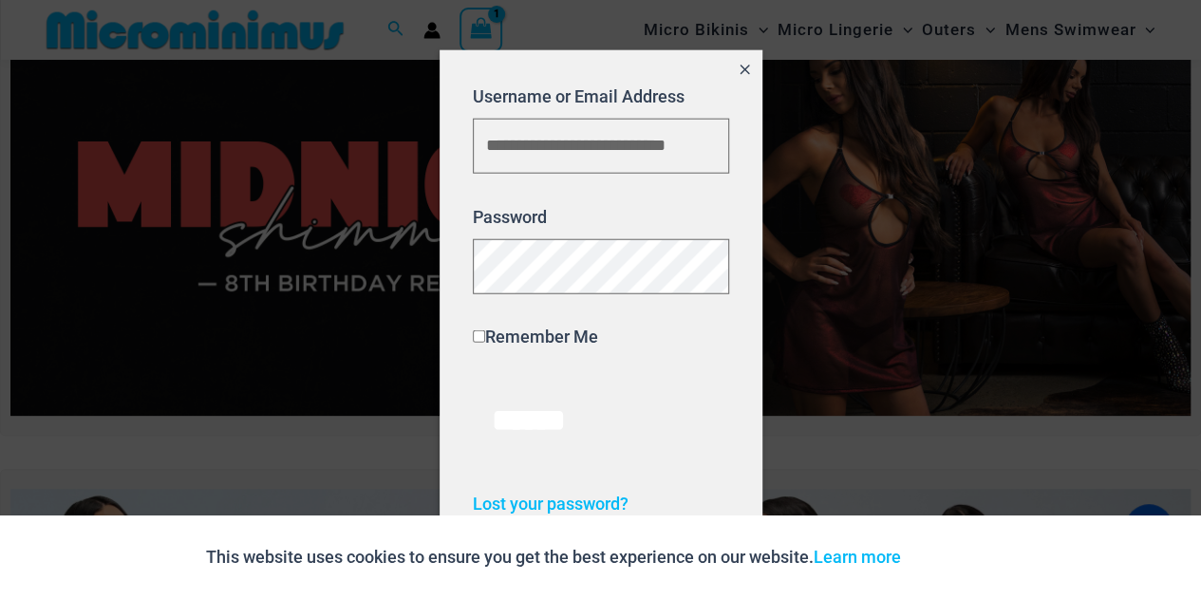
click at [690, 360] on form "**********" at bounding box center [601, 272] width 256 height 378
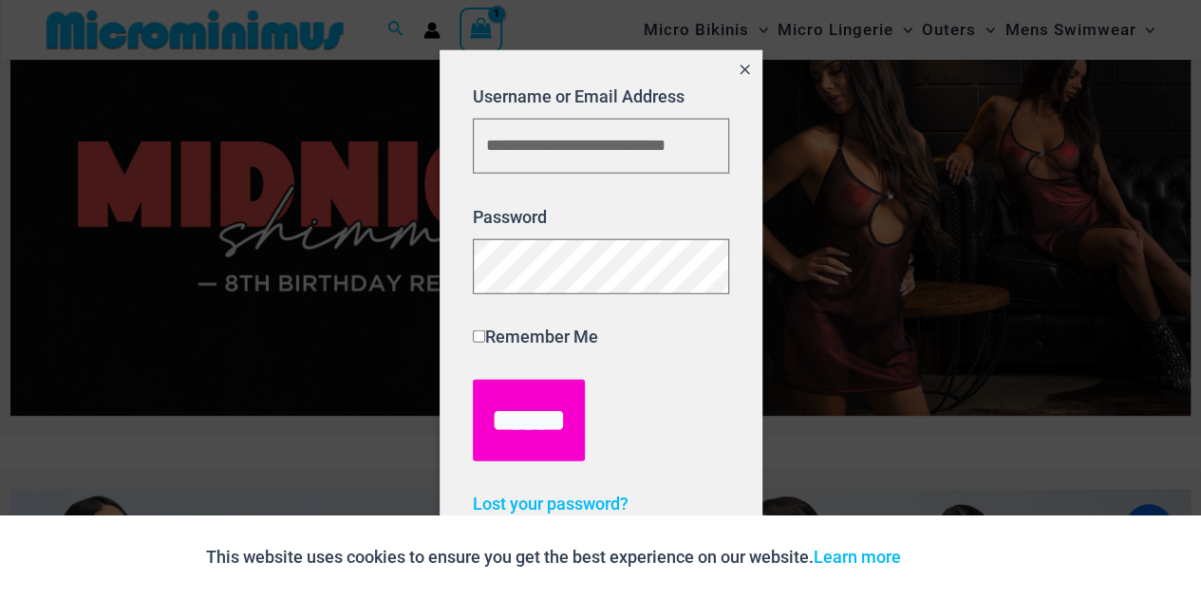
click at [520, 380] on input "******" at bounding box center [529, 420] width 112 height 82
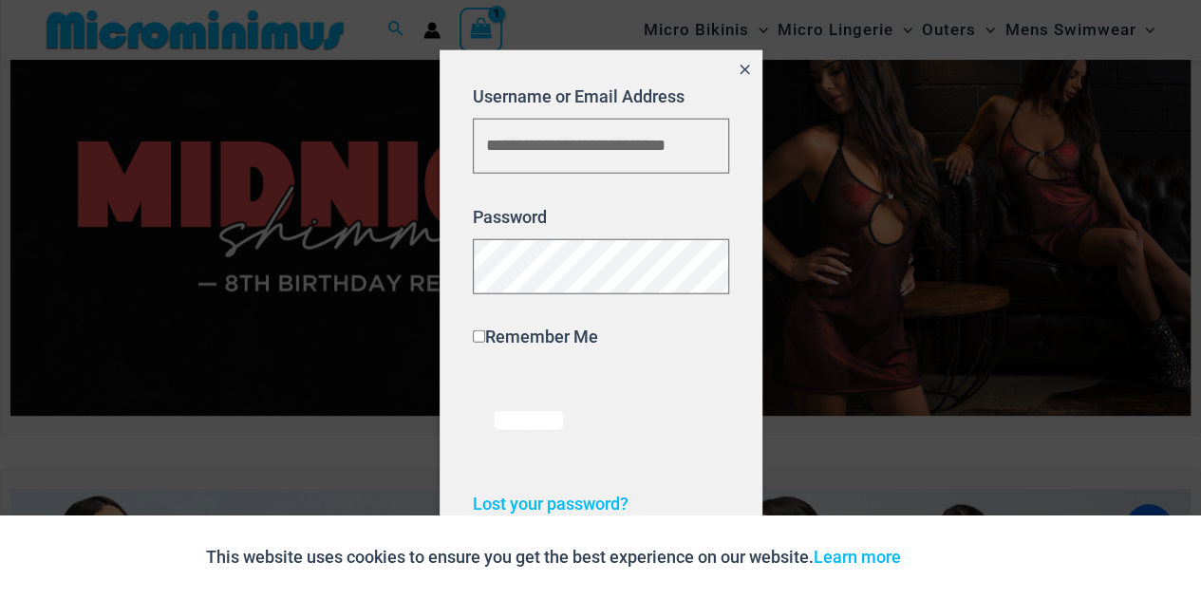
click at [477, 329] on label "Remember Me" at bounding box center [535, 337] width 125 height 20
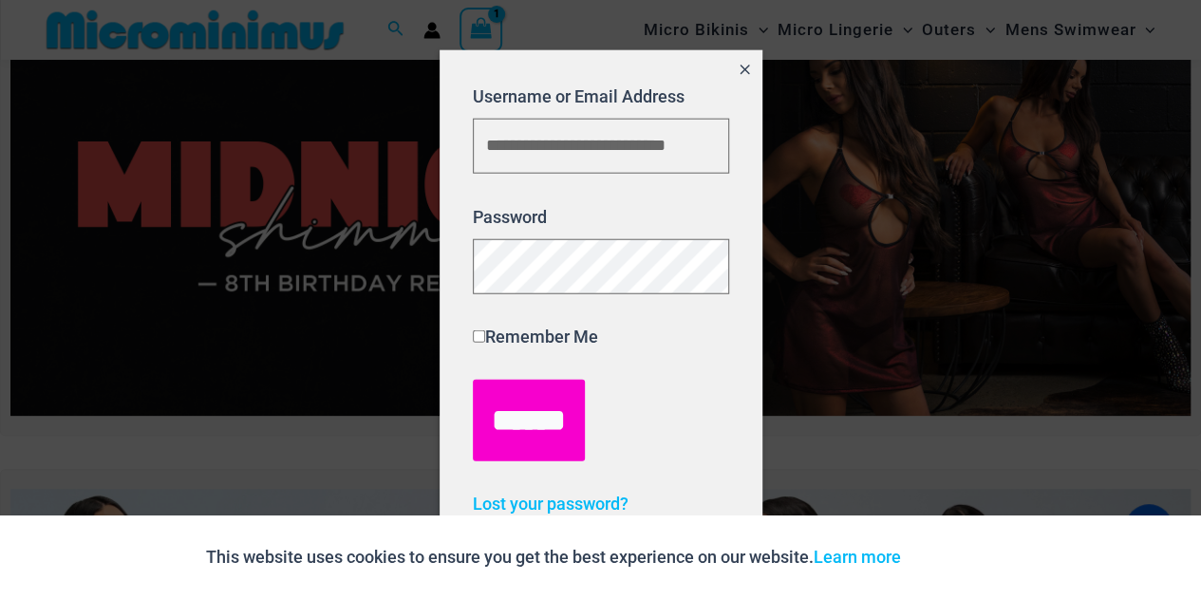
click at [547, 417] on input "******" at bounding box center [529, 420] width 112 height 82
